Goal: Task Accomplishment & Management: Complete application form

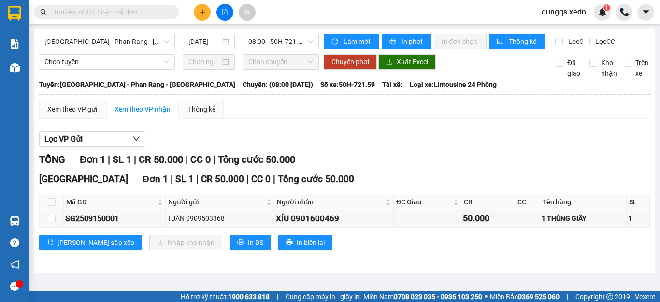
click at [205, 14] on icon "plus" at bounding box center [202, 12] width 7 height 7
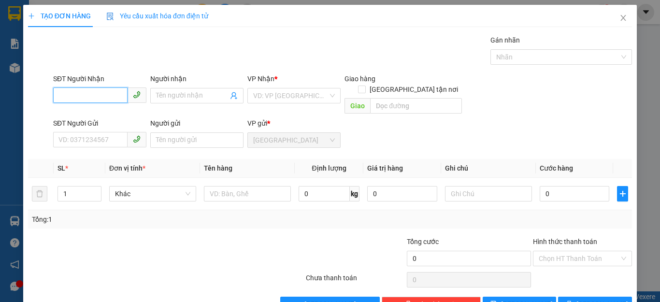
click at [58, 99] on input "SĐT Người Nhận" at bounding box center [90, 94] width 74 height 15
type input "0919888348"
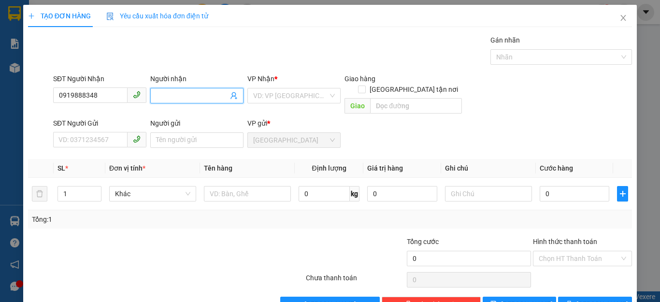
click at [156, 95] on input "Người nhận" at bounding box center [192, 95] width 72 height 11
click at [327, 91] on div "VD: VP [GEOGRAPHIC_DATA]" at bounding box center [293, 95] width 93 height 15
type input "KỲ CÔNG"
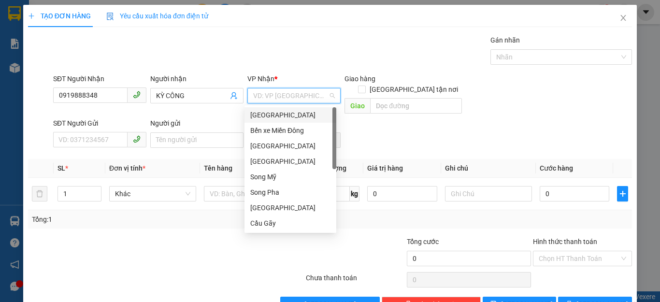
click at [274, 115] on div "[GEOGRAPHIC_DATA]" at bounding box center [290, 115] width 80 height 11
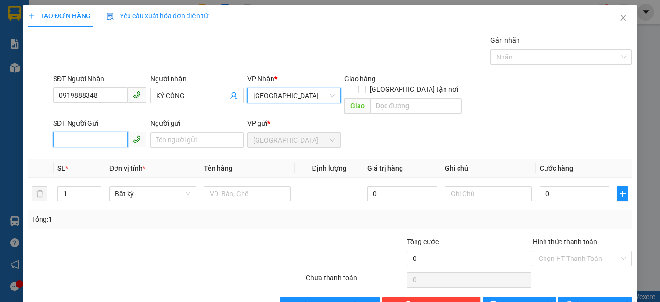
click at [56, 132] on input "SĐT Người Gửi" at bounding box center [90, 139] width 74 height 15
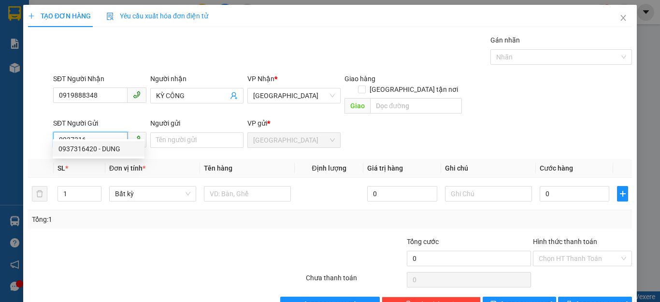
click at [67, 147] on div "0937316420 - DUNG" at bounding box center [98, 149] width 80 height 11
type input "0937316420"
type input "DUNG"
type input "40.000"
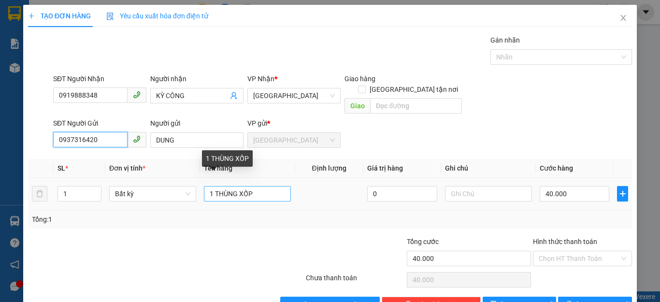
type input "0937316420"
drag, startPoint x: 252, startPoint y: 184, endPoint x: 238, endPoint y: 181, distance: 14.8
click at [238, 186] on input "1 THÙNG XỐP" at bounding box center [247, 193] width 87 height 15
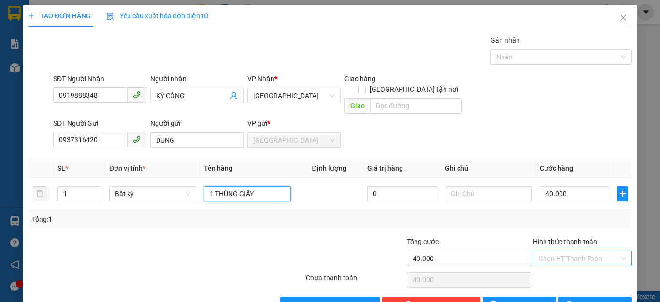
type input "1 THÙNG GIẤY"
click at [566, 251] on input "Hình thức thanh toán" at bounding box center [579, 258] width 81 height 14
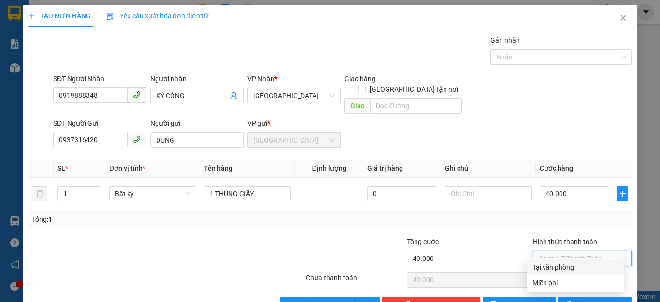
click at [556, 264] on div "Tại văn phòng" at bounding box center [576, 267] width 86 height 11
type input "0"
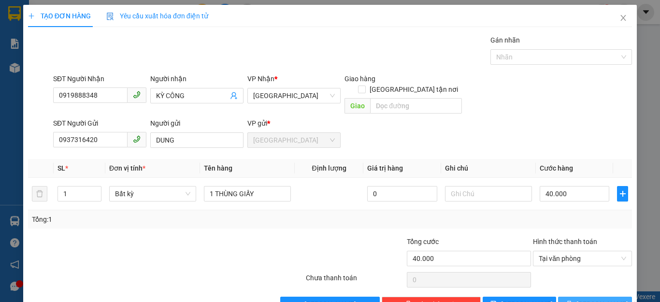
click at [573, 301] on icon "printer" at bounding box center [569, 304] width 7 height 7
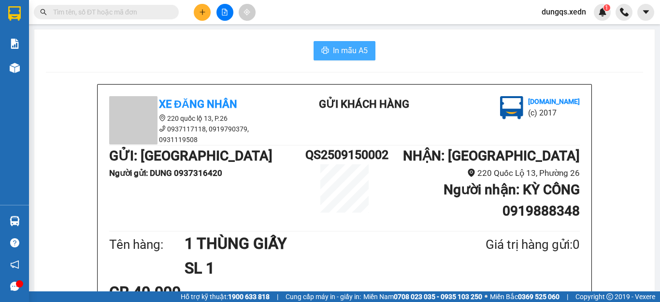
click at [333, 49] on span "In mẫu A5" at bounding box center [350, 50] width 35 height 12
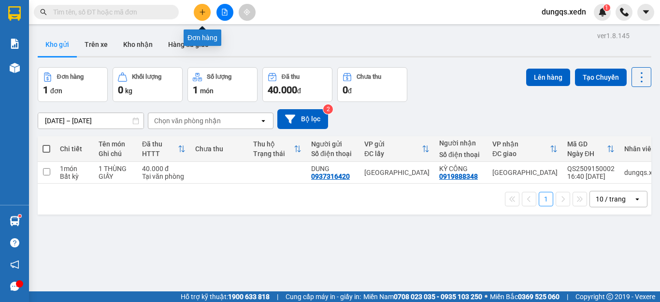
click at [200, 13] on icon "plus" at bounding box center [202, 12] width 7 height 7
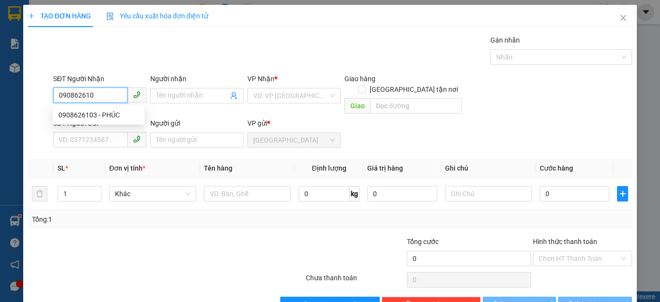
type input "0908626103"
click at [73, 115] on div "0908626103 - PHÚC" at bounding box center [98, 115] width 80 height 11
type input "PHÚC"
type input "50.000"
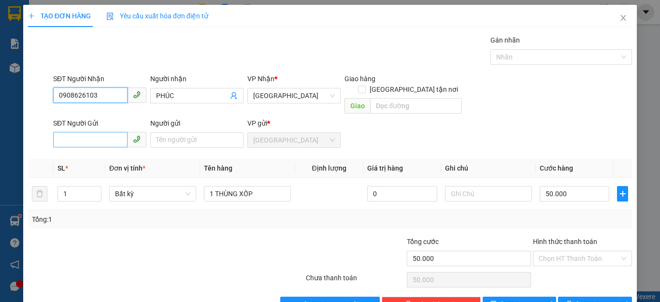
type input "0908626103"
click at [59, 132] on input "SĐT Người Gửi" at bounding box center [90, 139] width 74 height 15
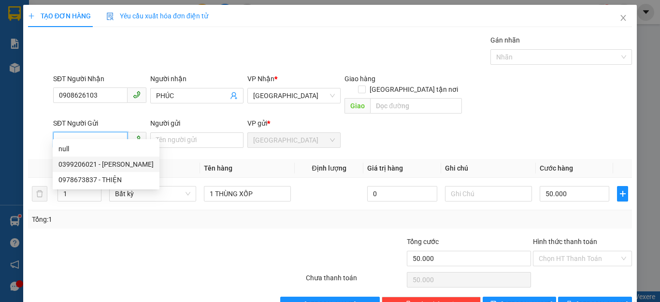
click at [81, 166] on div "0399206021 - [PERSON_NAME]" at bounding box center [105, 164] width 95 height 11
type input "0399206021"
type input "[PERSON_NAME]"
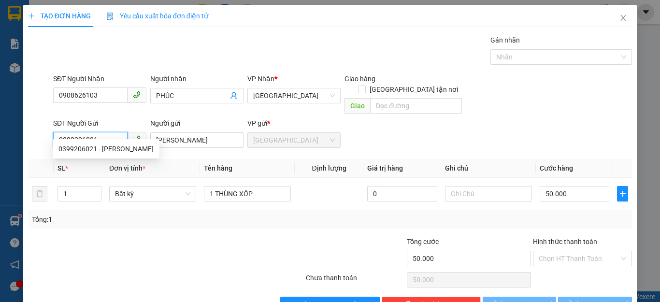
type input "35.000"
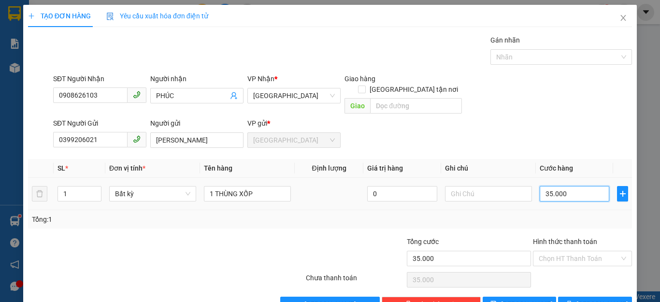
click at [562, 186] on input "35.000" at bounding box center [575, 193] width 70 height 15
type input "0"
type input "1"
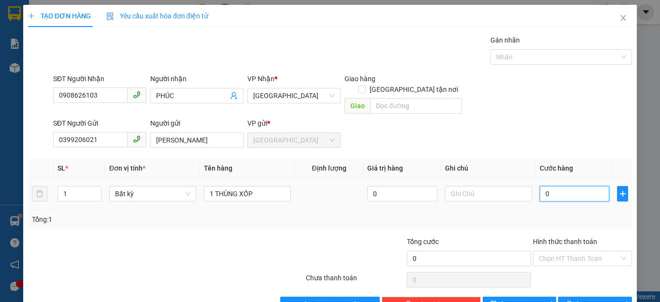
type input "1"
type input "01"
type input "10"
type input "010"
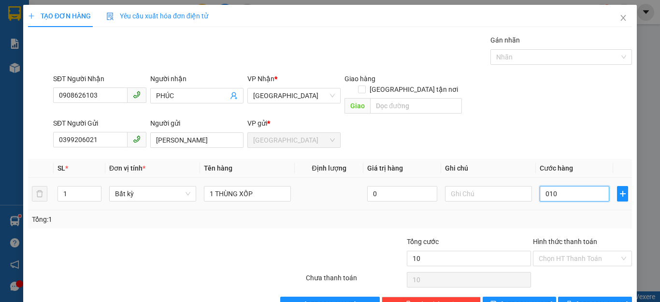
type input "100"
type input "0.100"
type input "100.000"
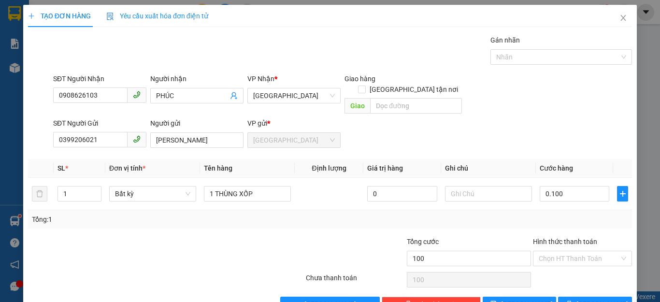
type input "100.000"
click at [576, 214] on div "Tổng: 1" at bounding box center [330, 219] width 596 height 11
click at [579, 251] on input "Hình thức thanh toán" at bounding box center [579, 258] width 81 height 14
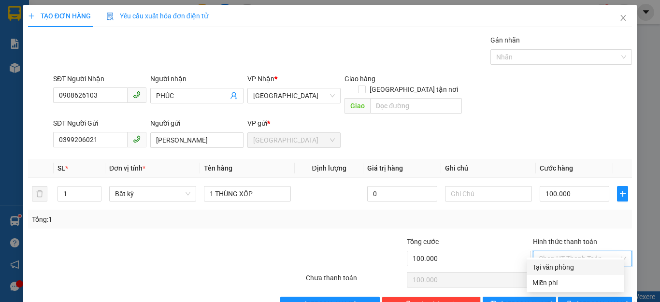
click at [566, 267] on div "Tại văn phòng" at bounding box center [576, 267] width 86 height 11
type input "0"
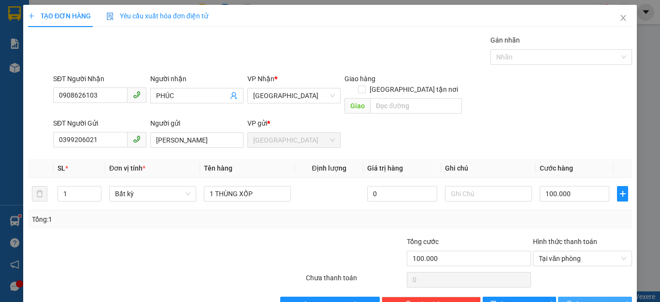
click at [581, 299] on span "[PERSON_NAME] và In" at bounding box center [611, 304] width 68 height 11
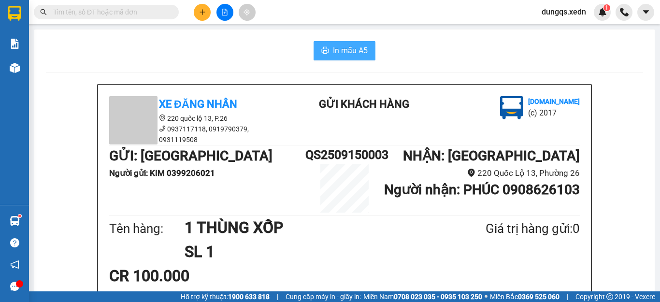
click at [339, 51] on span "In mẫu A5" at bounding box center [350, 50] width 35 height 12
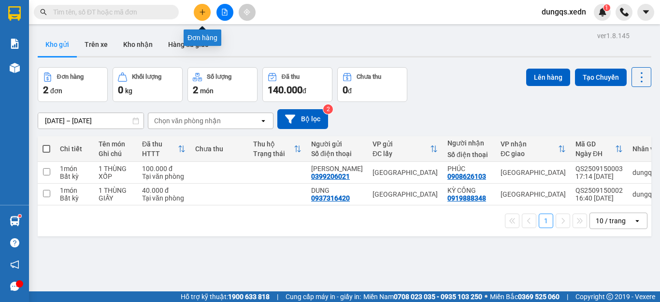
click at [203, 12] on icon "plus" at bounding box center [202, 12] width 5 height 0
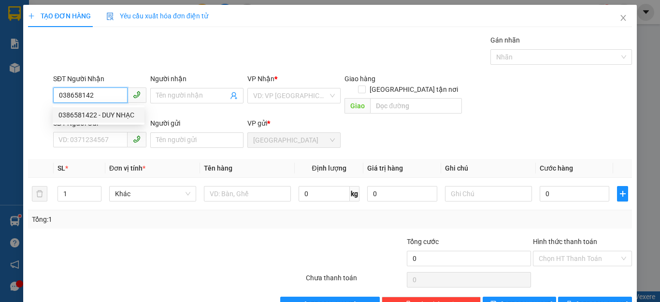
click at [85, 116] on div "0386581422 - DUY NHẠC" at bounding box center [98, 115] width 80 height 11
type input "0386581422"
type input "DUY NHẠC"
type input "50.000"
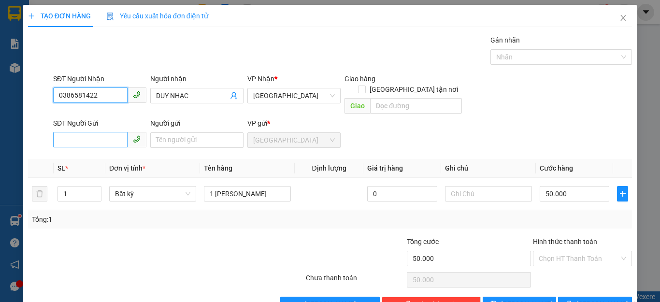
type input "0386581422"
click at [66, 132] on input "SĐT Người Gửi" at bounding box center [90, 139] width 74 height 15
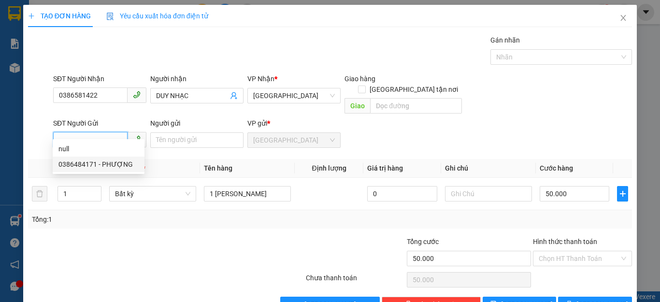
click at [85, 164] on div "0386484171 - PHƯỢNG" at bounding box center [98, 164] width 80 height 11
type input "0386484171"
type input "PHƯỢNG"
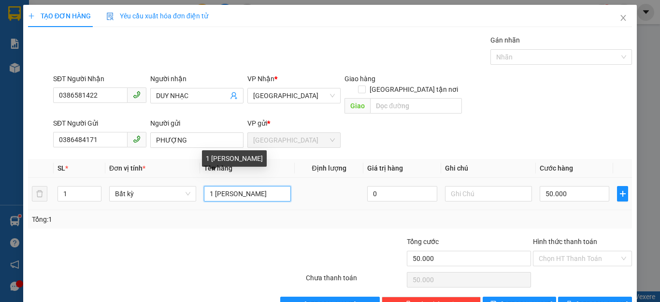
click at [252, 186] on input "1 [PERSON_NAME]" at bounding box center [247, 193] width 87 height 15
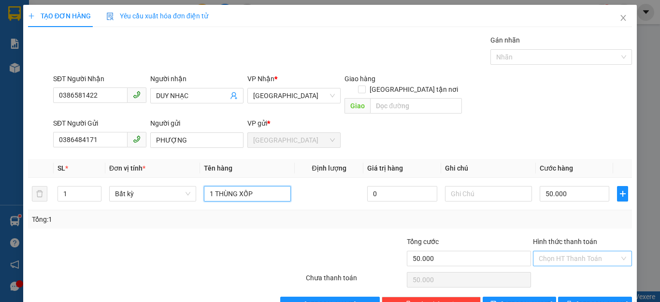
type input "1 THÙNG XỐP"
click at [568, 251] on input "Hình thức thanh toán" at bounding box center [579, 258] width 81 height 14
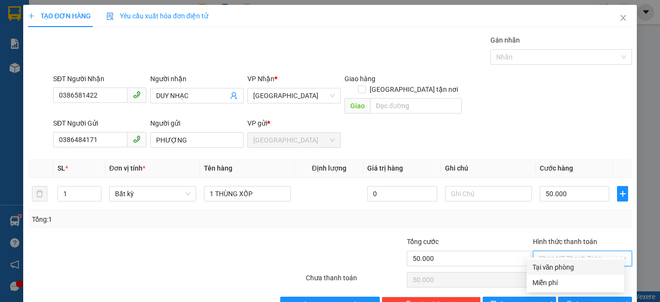
click at [567, 266] on div "Tại văn phòng" at bounding box center [576, 267] width 86 height 11
type input "0"
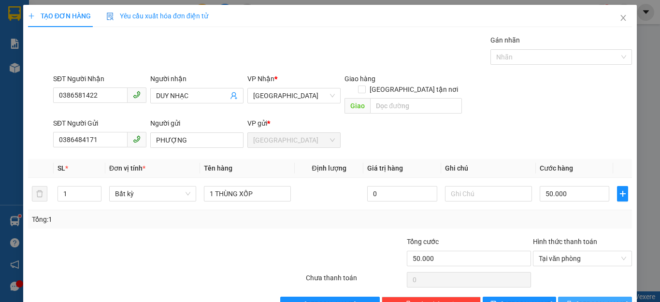
click at [568, 297] on button "[PERSON_NAME] và In" at bounding box center [595, 304] width 74 height 15
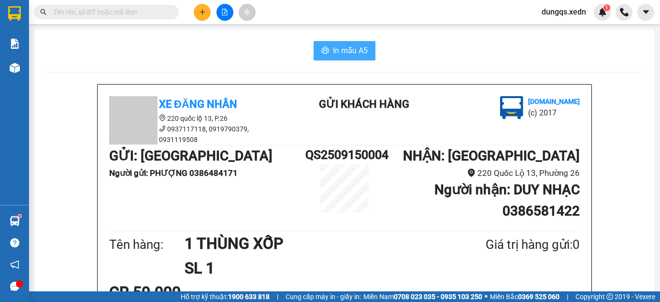
click at [344, 51] on span "In mẫu A5" at bounding box center [350, 50] width 35 height 12
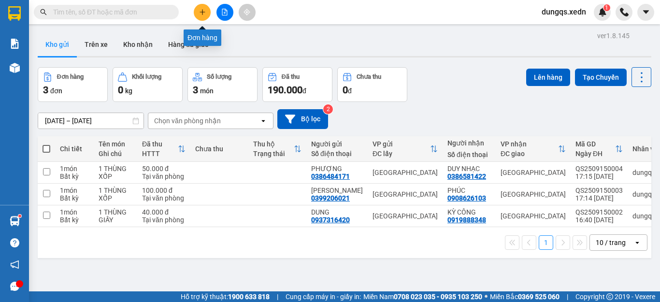
click at [200, 12] on icon "plus" at bounding box center [202, 12] width 5 height 0
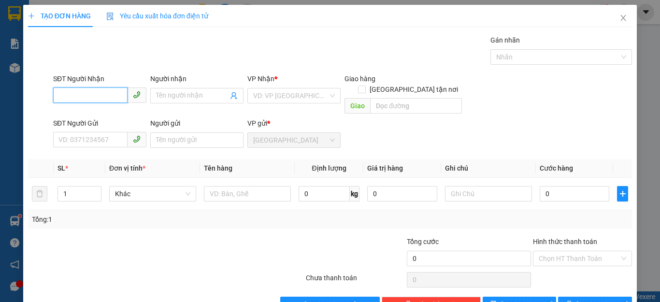
click at [58, 95] on input "SĐT Người Nhận" at bounding box center [90, 94] width 74 height 15
click at [85, 112] on div "0978424727 - [PERSON_NAME]" at bounding box center [105, 115] width 95 height 11
type input "0978424727"
type input "HUÂN"
type input "30.000"
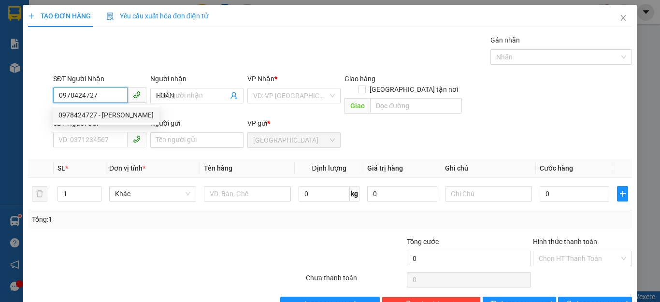
type input "30.000"
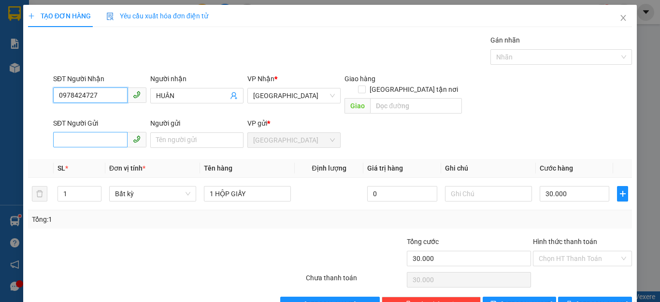
type input "0978424727"
click at [66, 132] on input "SĐT Người Gửi" at bounding box center [90, 139] width 74 height 15
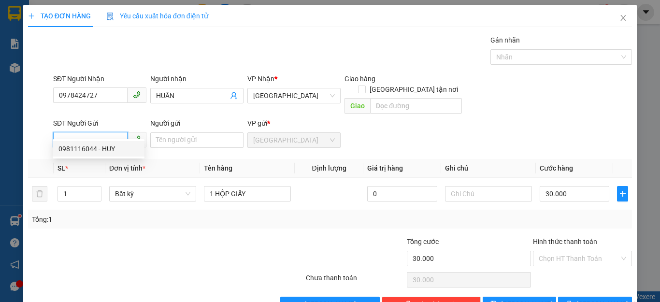
click at [57, 132] on input "SĐT Người Gửi" at bounding box center [90, 139] width 74 height 15
click at [71, 132] on input "037644010" at bounding box center [90, 139] width 74 height 15
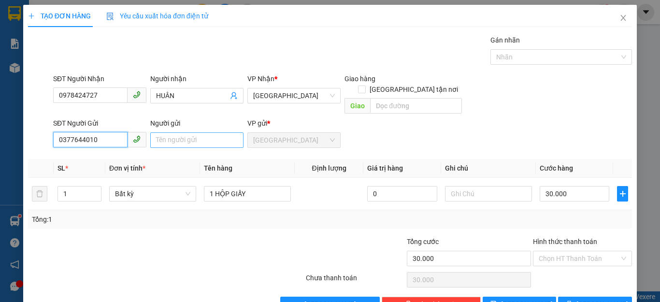
type input "0377644010"
click at [156, 132] on input "Người gửi" at bounding box center [196, 139] width 93 height 15
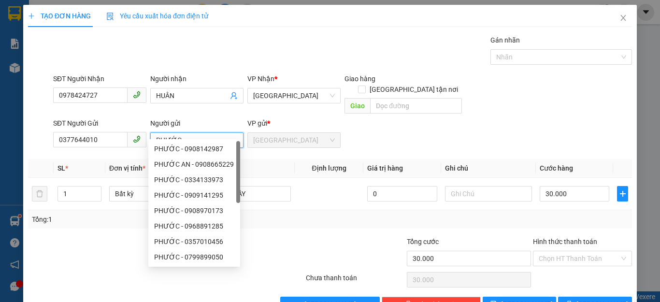
type input "PHƯỚC"
click at [274, 159] on th "Tên hàng" at bounding box center [247, 168] width 95 height 19
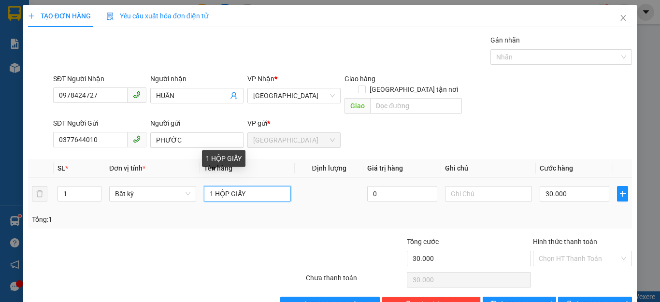
drag, startPoint x: 248, startPoint y: 183, endPoint x: 234, endPoint y: 192, distance: 17.2
click at [234, 192] on div "1 HỘP GIẤY" at bounding box center [247, 193] width 87 height 19
click at [227, 186] on input "1 HỘP GIẤY" at bounding box center [247, 193] width 87 height 15
click at [246, 186] on input "1 BÌ GIẤY" at bounding box center [247, 193] width 87 height 15
type input "1 BÌ GIẤY TỜ"
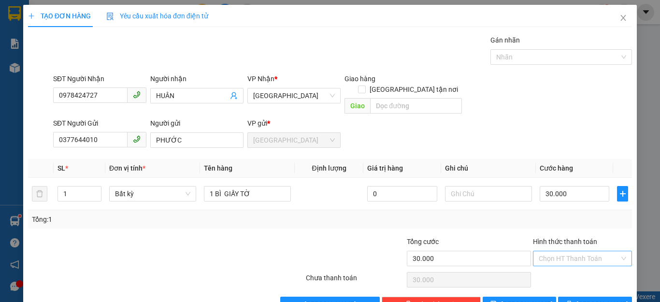
click at [575, 251] on input "Hình thức thanh toán" at bounding box center [579, 258] width 81 height 14
click at [557, 269] on div "Tại văn phòng" at bounding box center [576, 267] width 86 height 11
type input "0"
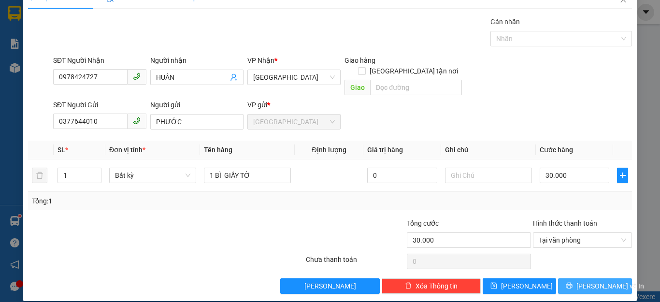
click at [585, 281] on span "[PERSON_NAME] và In" at bounding box center [611, 286] width 68 height 11
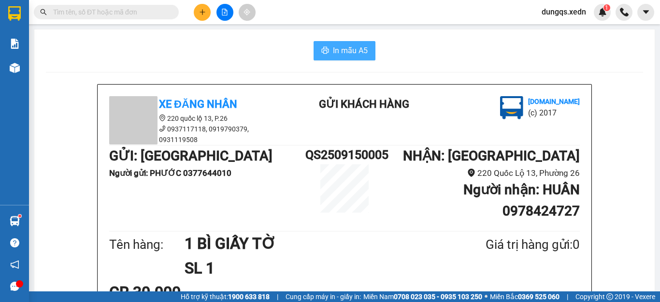
click at [359, 51] on span "In mẫu A5" at bounding box center [350, 50] width 35 height 12
